Goal: Transaction & Acquisition: Purchase product/service

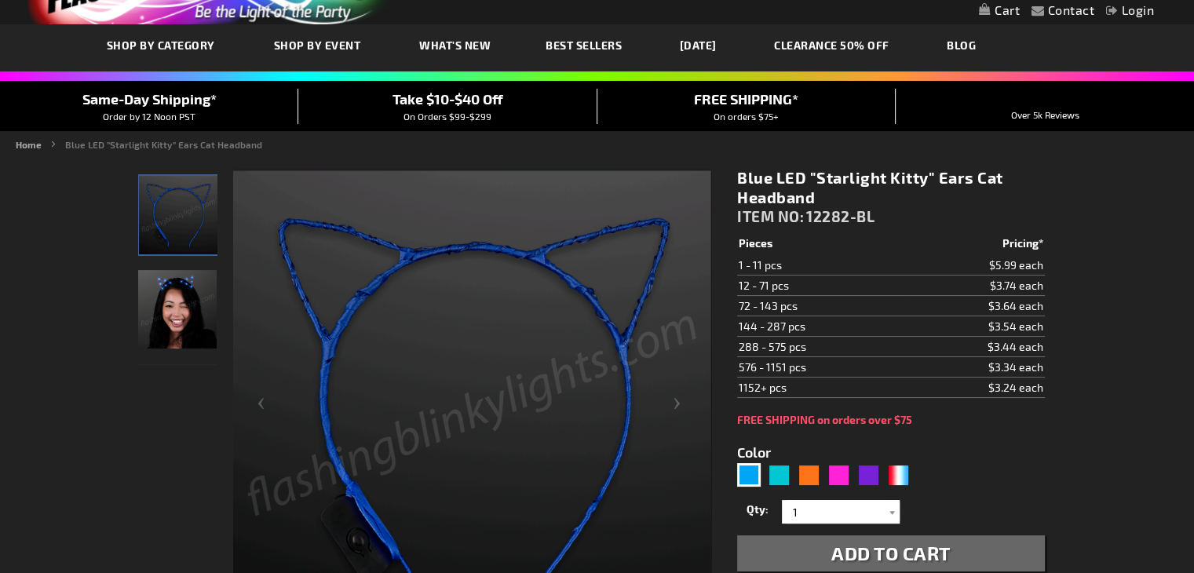
scroll to position [79, 0]
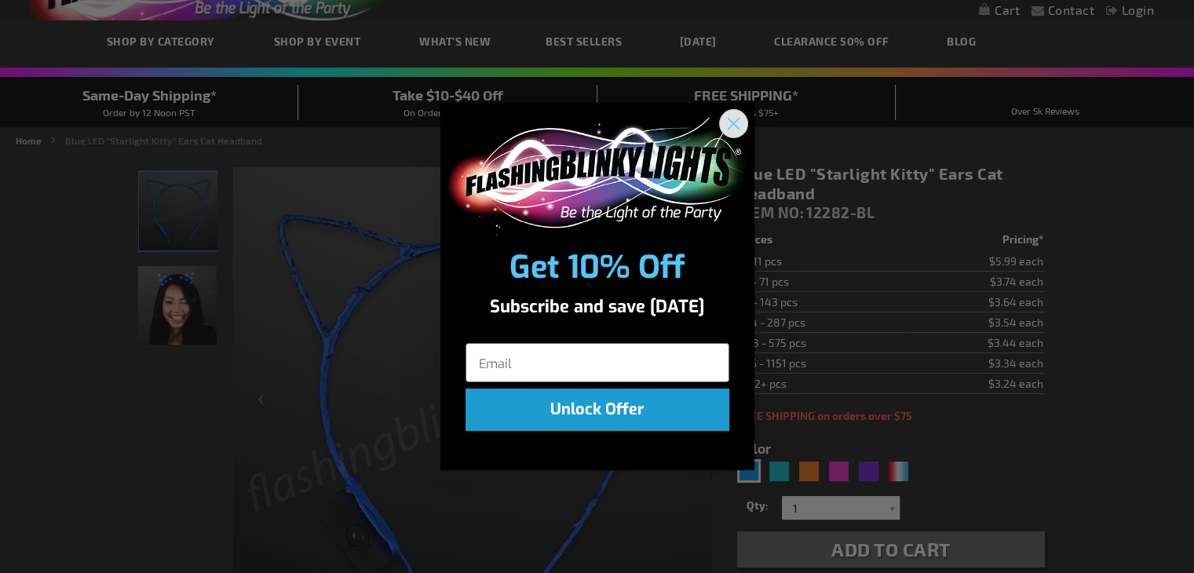
click at [728, 126] on circle "Close dialog" at bounding box center [733, 123] width 26 height 26
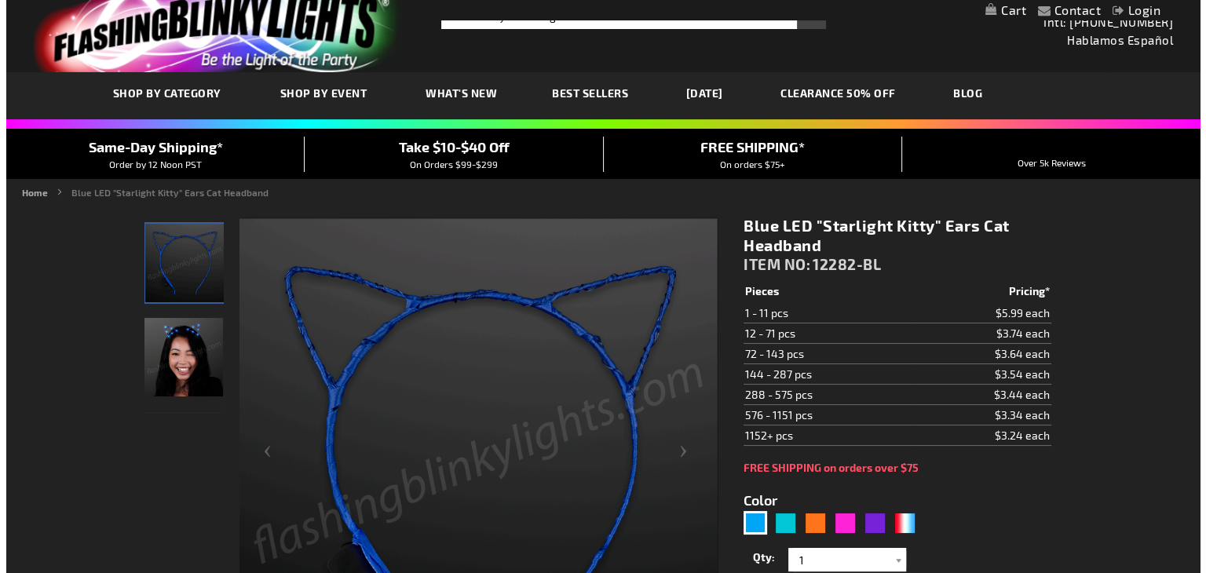
scroll to position [0, 0]
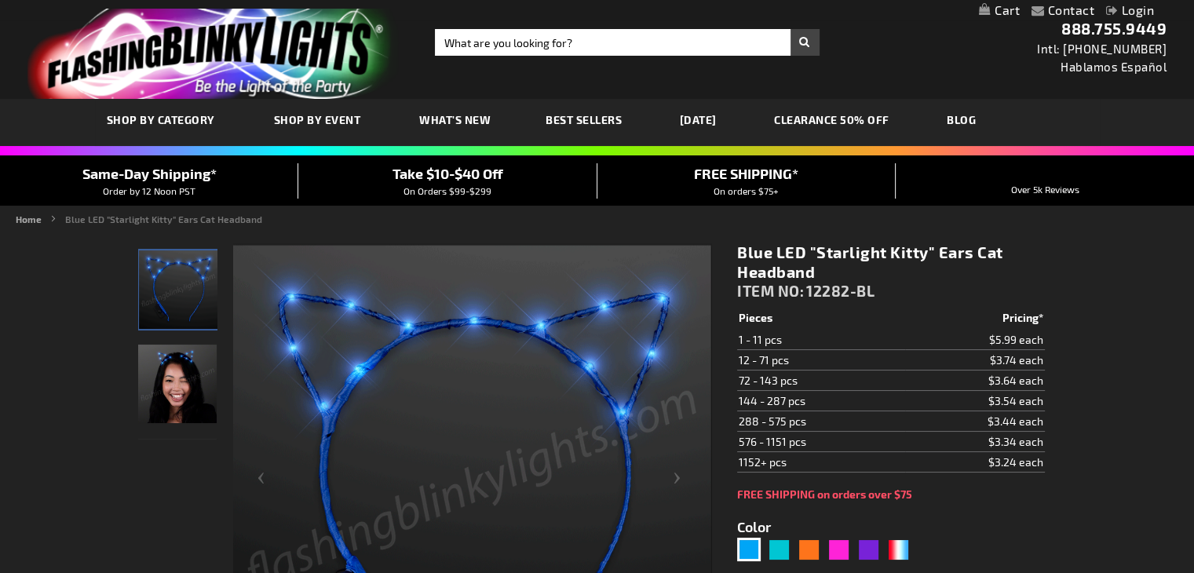
click at [1125, 7] on link "Login" at bounding box center [1130, 9] width 48 height 15
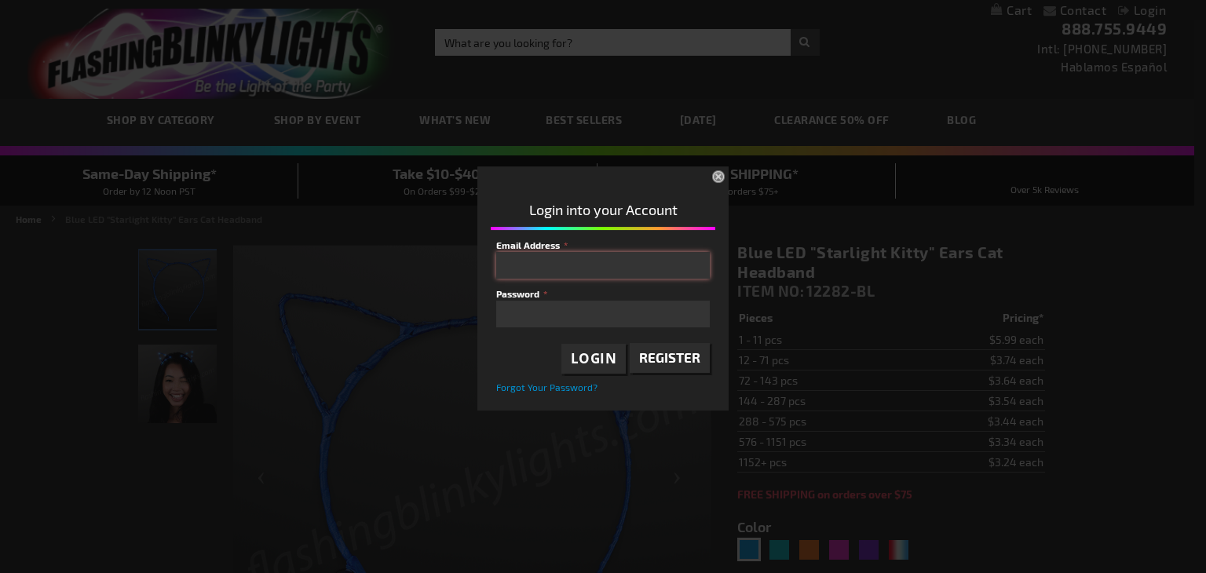
click at [594, 276] on input "Email Address" at bounding box center [603, 265] width 214 height 27
type input "[EMAIL_ADDRESS][DOMAIN_NAME]"
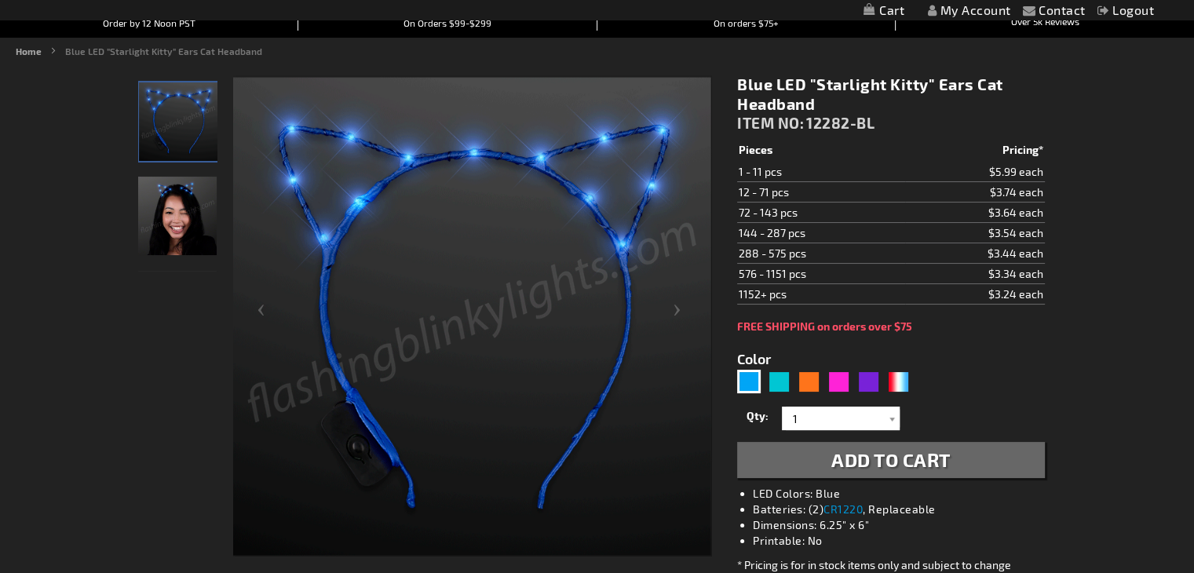
scroll to position [157, 0]
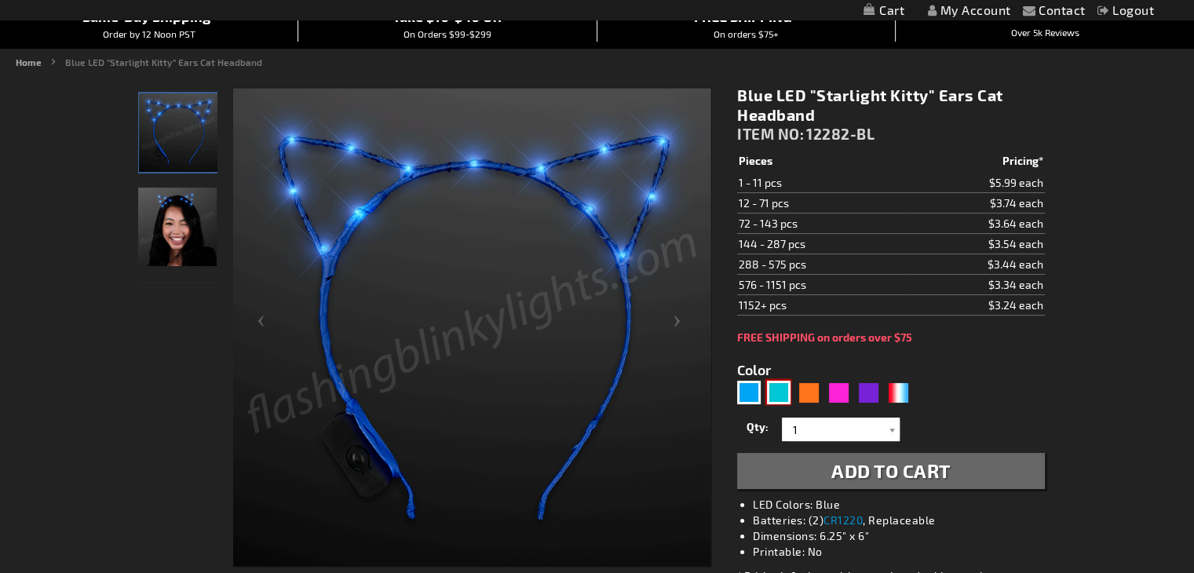
click at [787, 388] on div "Turquoise" at bounding box center [779, 393] width 24 height 24
type input "5653"
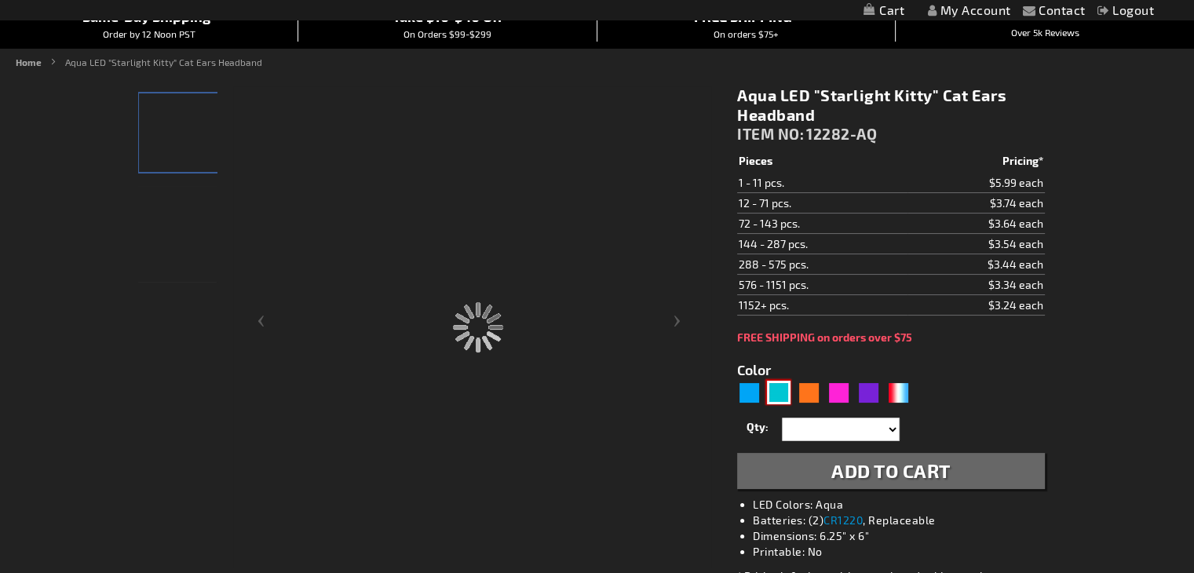
type input "12282-AQ"
type input "Customize - Aqua LED &quot;Starlight Kitty&quot; Cat Ears Headband - ITEM NO: 1…"
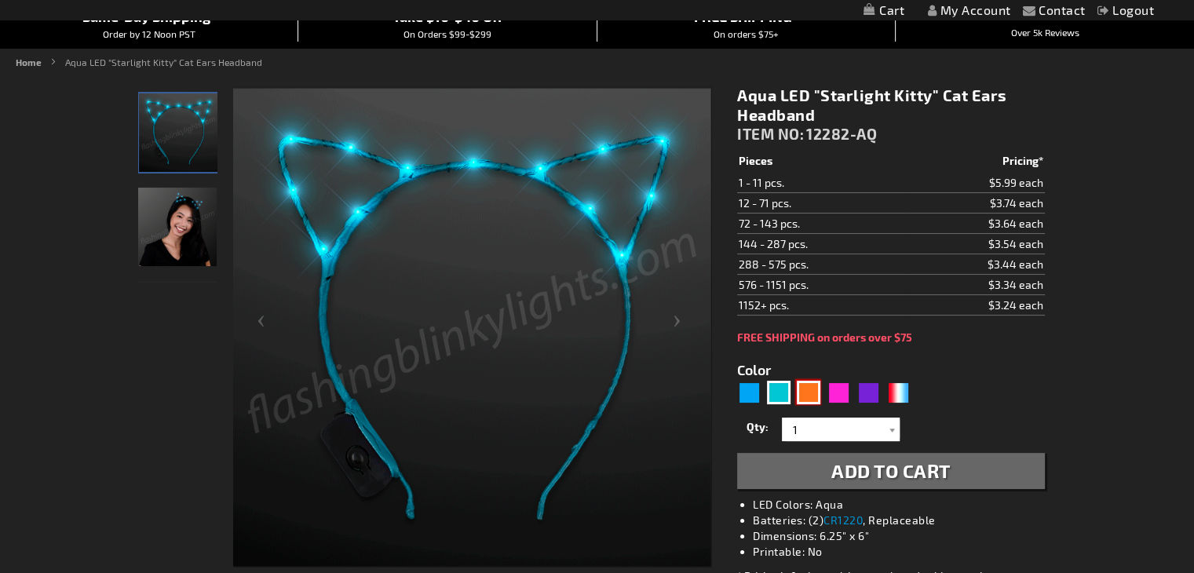
click at [807, 393] on div "Orange" at bounding box center [809, 393] width 24 height 24
type input "5637"
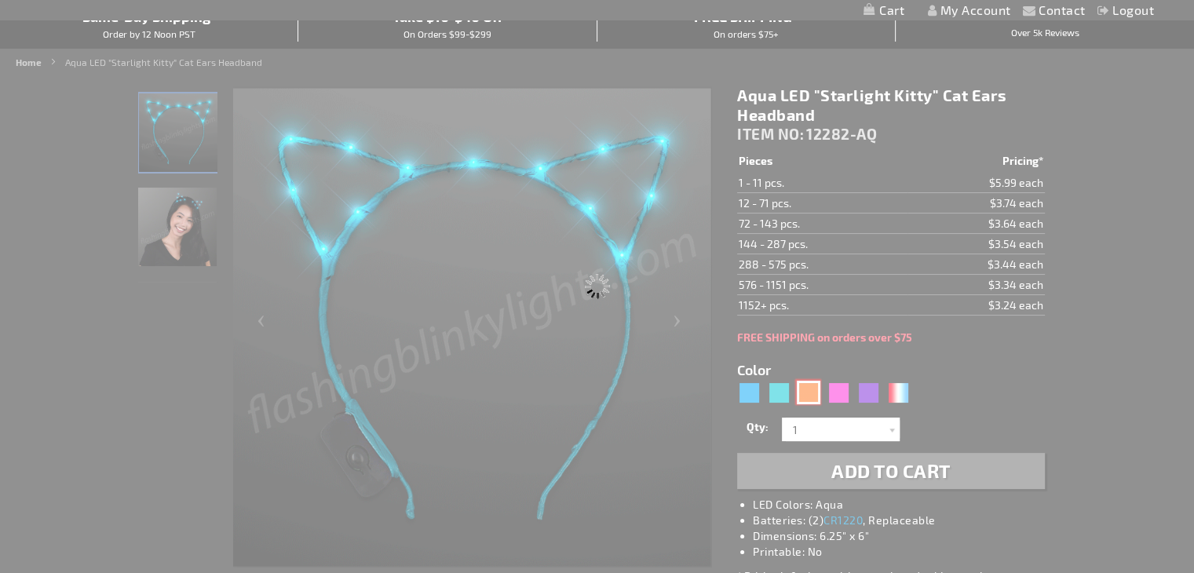
type input "12282-OR"
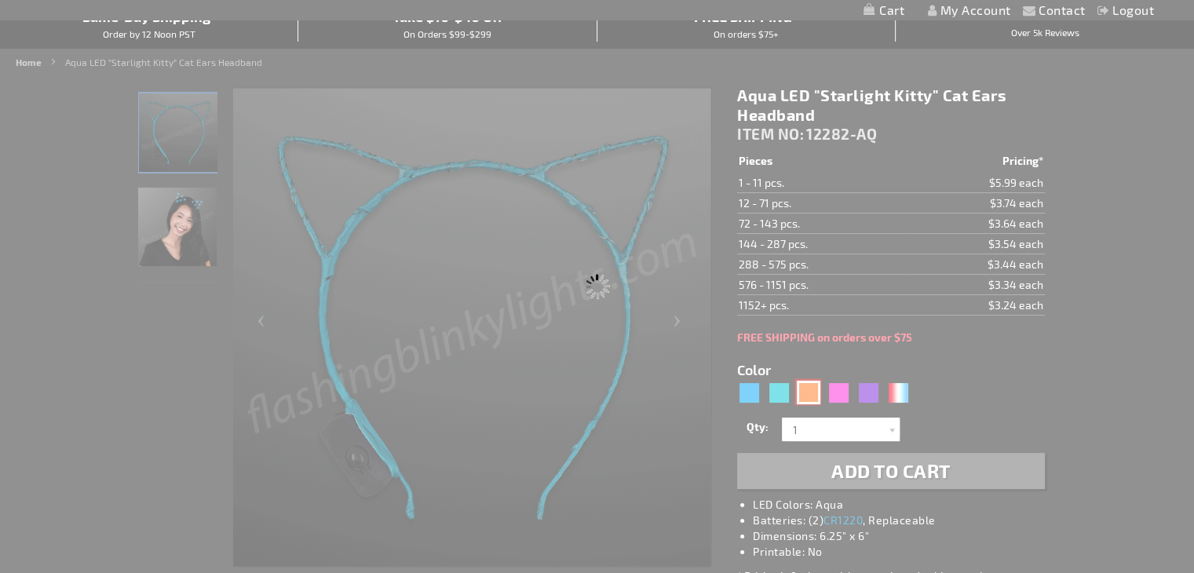
type input "Customize - Orange Starlight Kitty Cat Ears Headband - ITEM NO: 12282-OR"
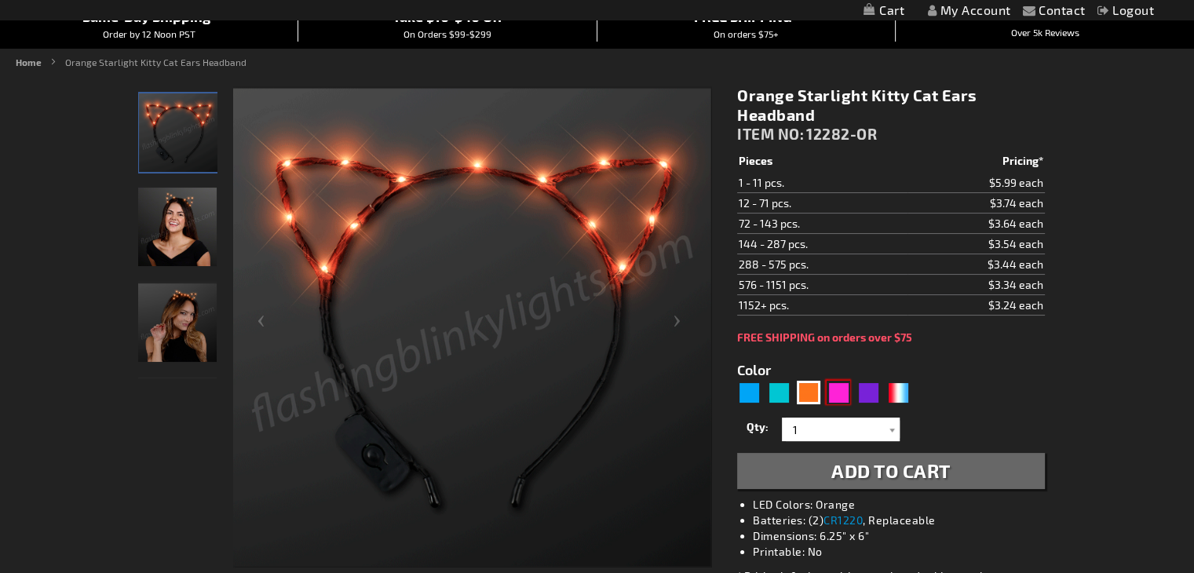
click at [836, 394] on div "Pink" at bounding box center [839, 393] width 24 height 24
type input "5639"
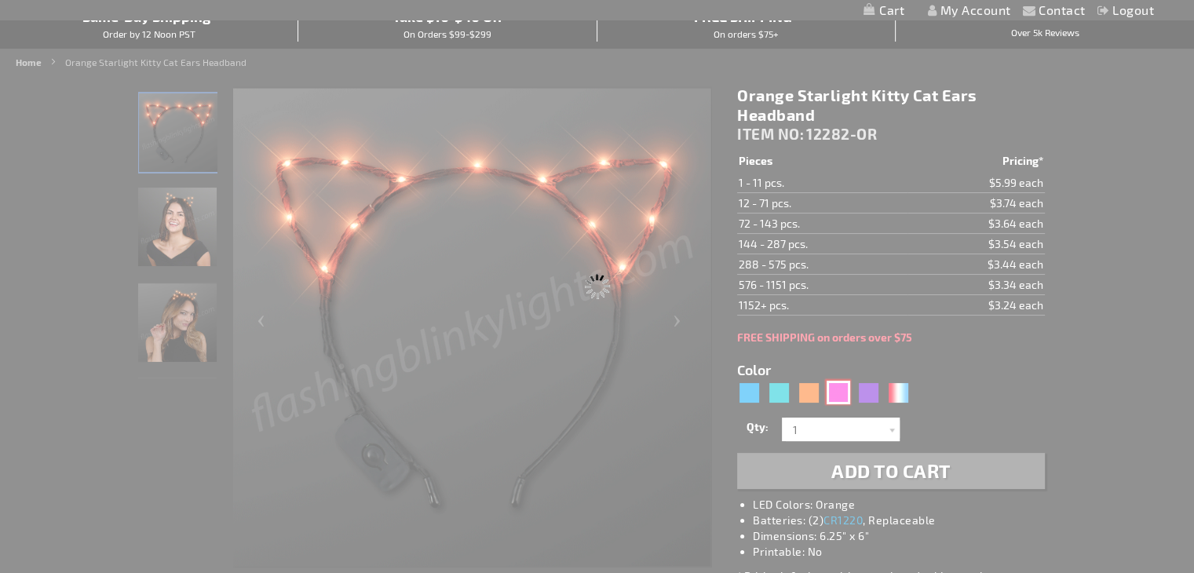
type input "12282-PK"
type input "Customize - Pink LED Starlight Kitty Cat Ears Headband - ITEM NO: 12282-PK"
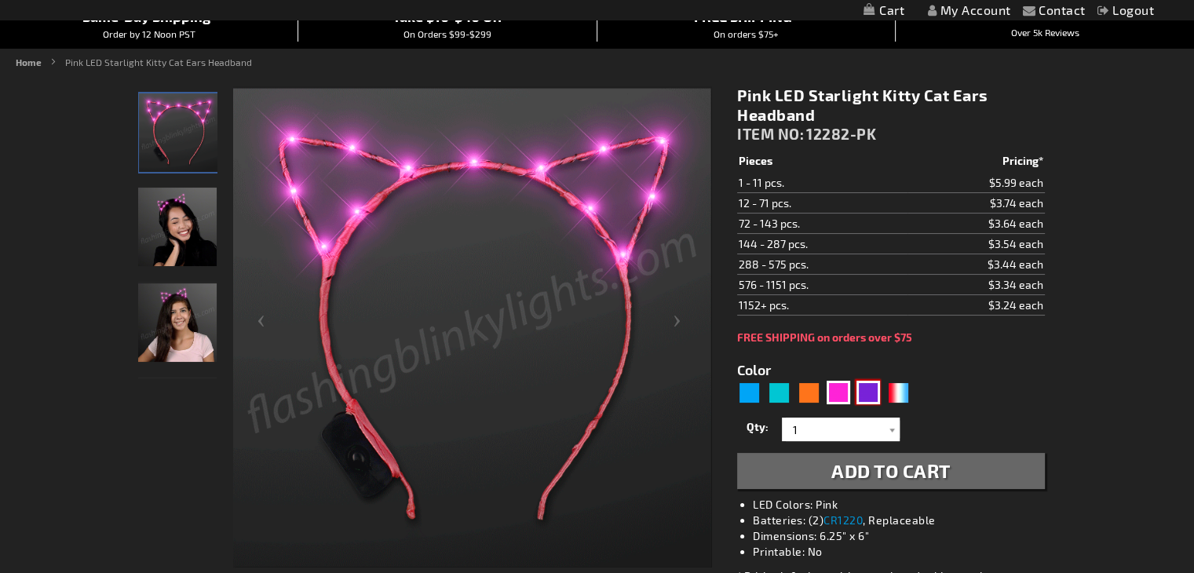
click at [876, 393] on div "Purple" at bounding box center [869, 393] width 24 height 24
type input "5640"
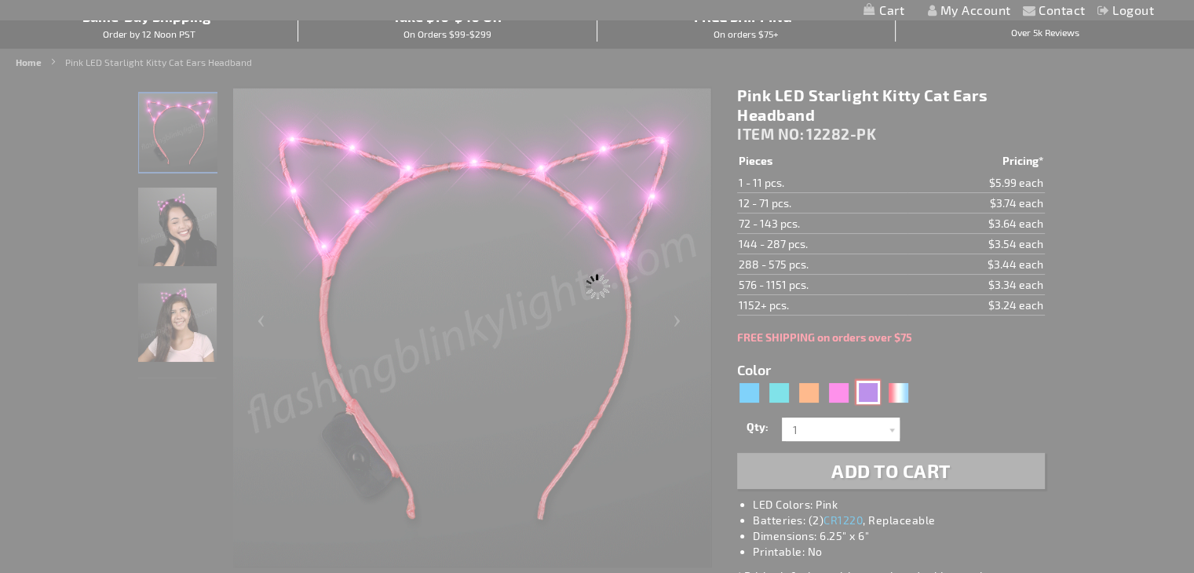
type input "12282-PR"
type input "Customize - Starlight Kitty Ears, LED Purple Cat Ear Headbands - ITEM NO: 12282…"
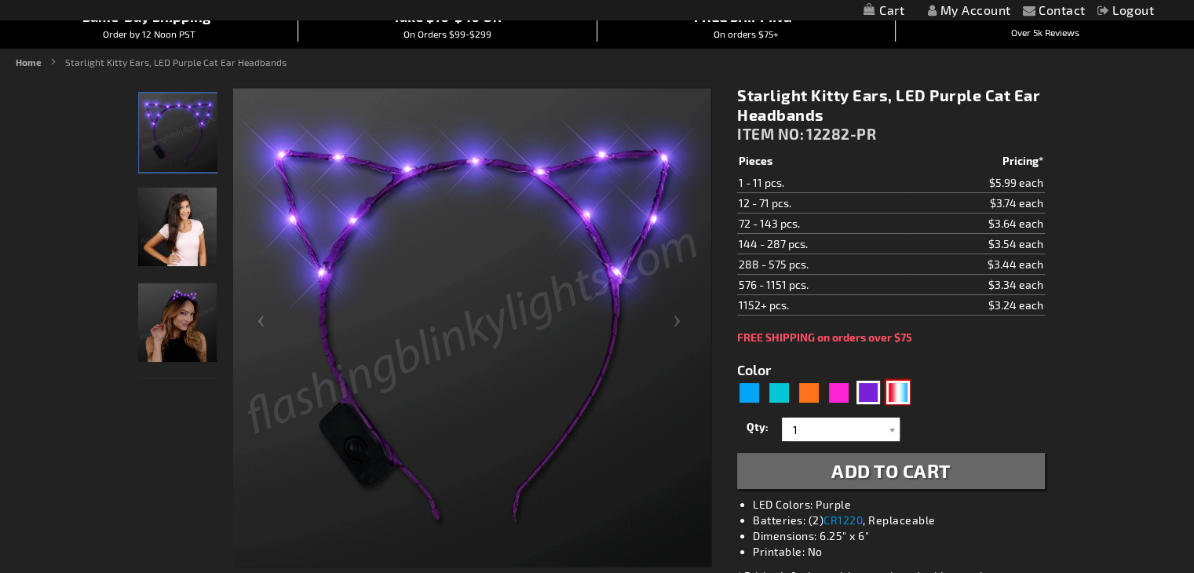
click at [908, 394] on div "RWB" at bounding box center [899, 393] width 24 height 24
type input "5643"
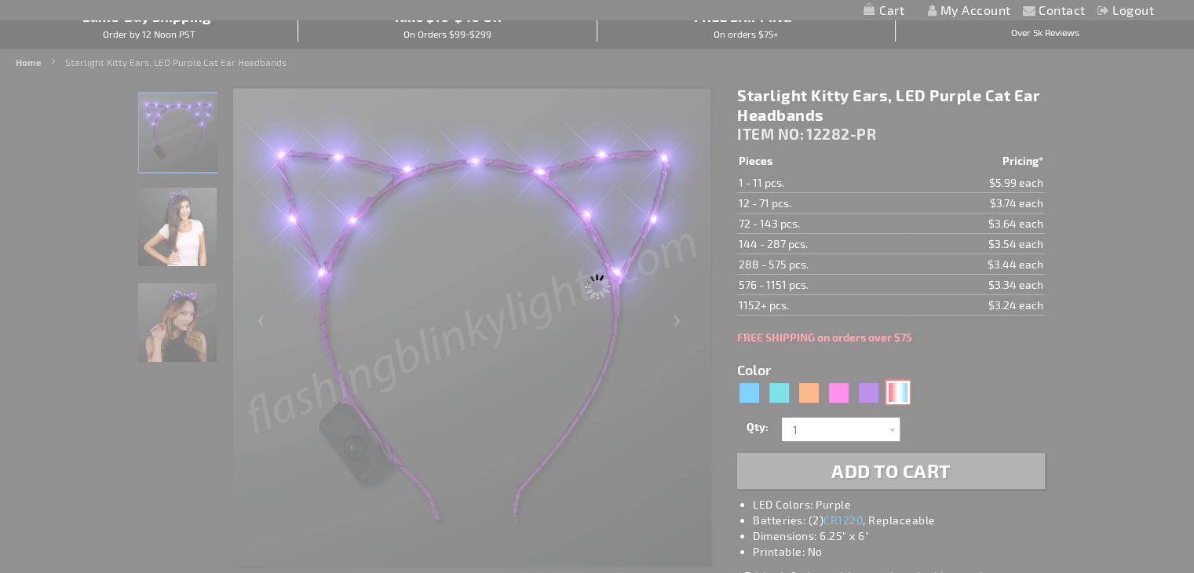
type input "12282-RWB"
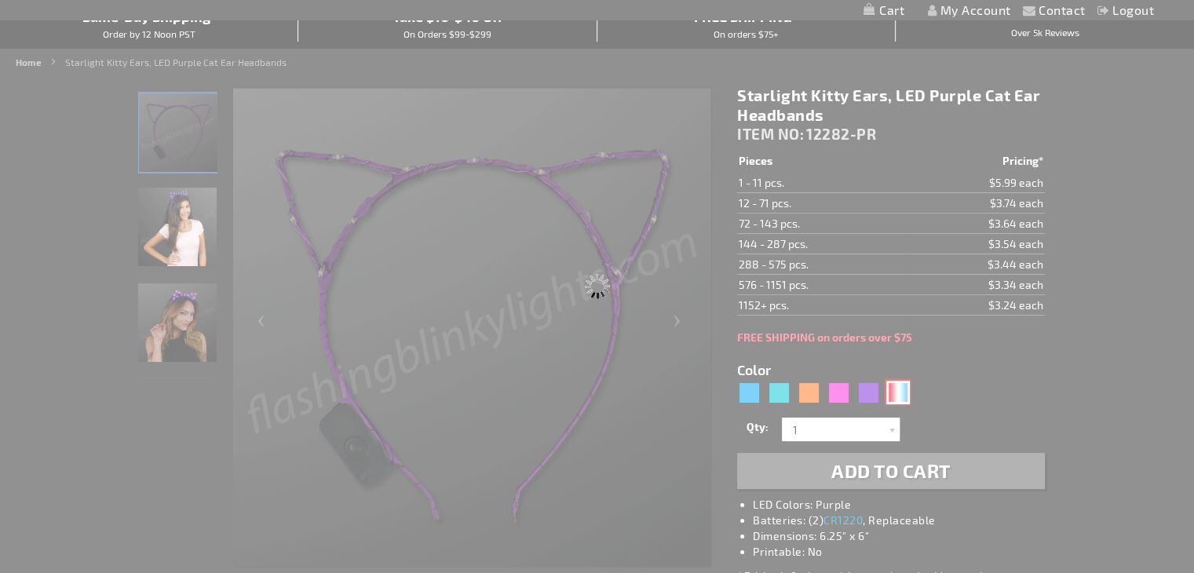
type input "Customize - Red White Blue Starlight Kitty Cat Ears Headband - ITEM NO: 12282-R…"
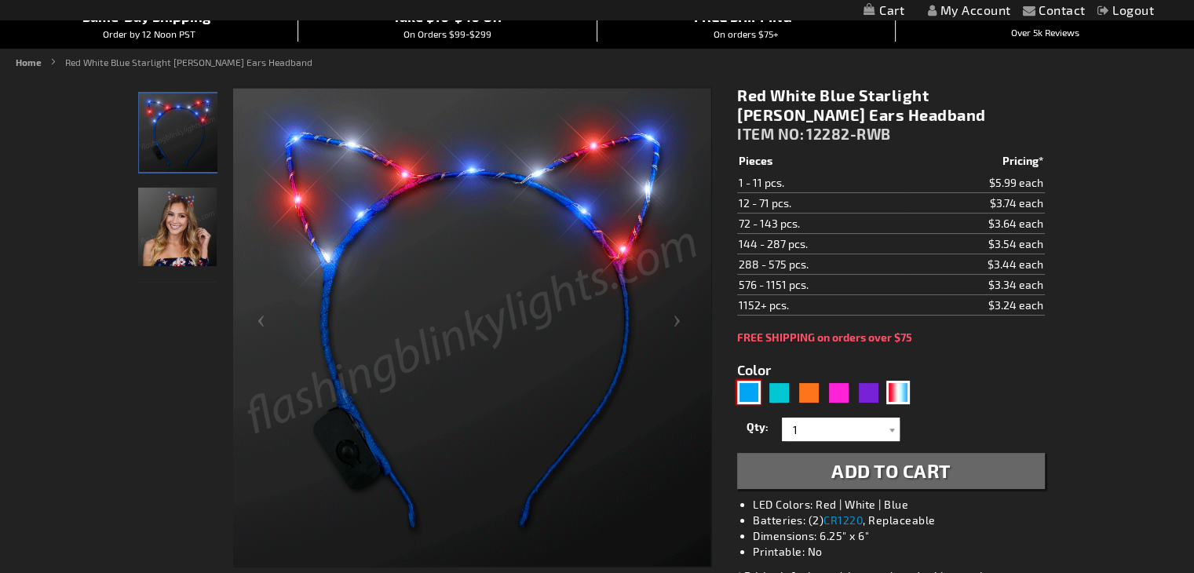
click at [741, 387] on div "Blue" at bounding box center [749, 393] width 24 height 24
type input "5629"
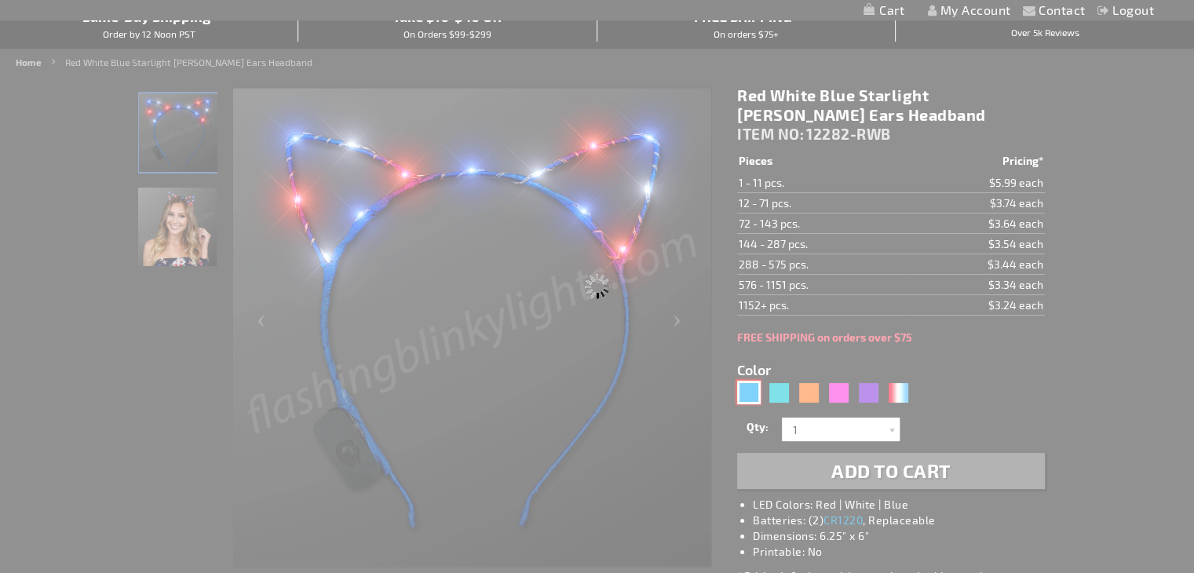
type input "12282-BL"
type input "Customize - Blue LED &quot;Starlight Kitty&quot; Ears Cat Headband - ITEM NO: 1…"
